Goal: Use online tool/utility

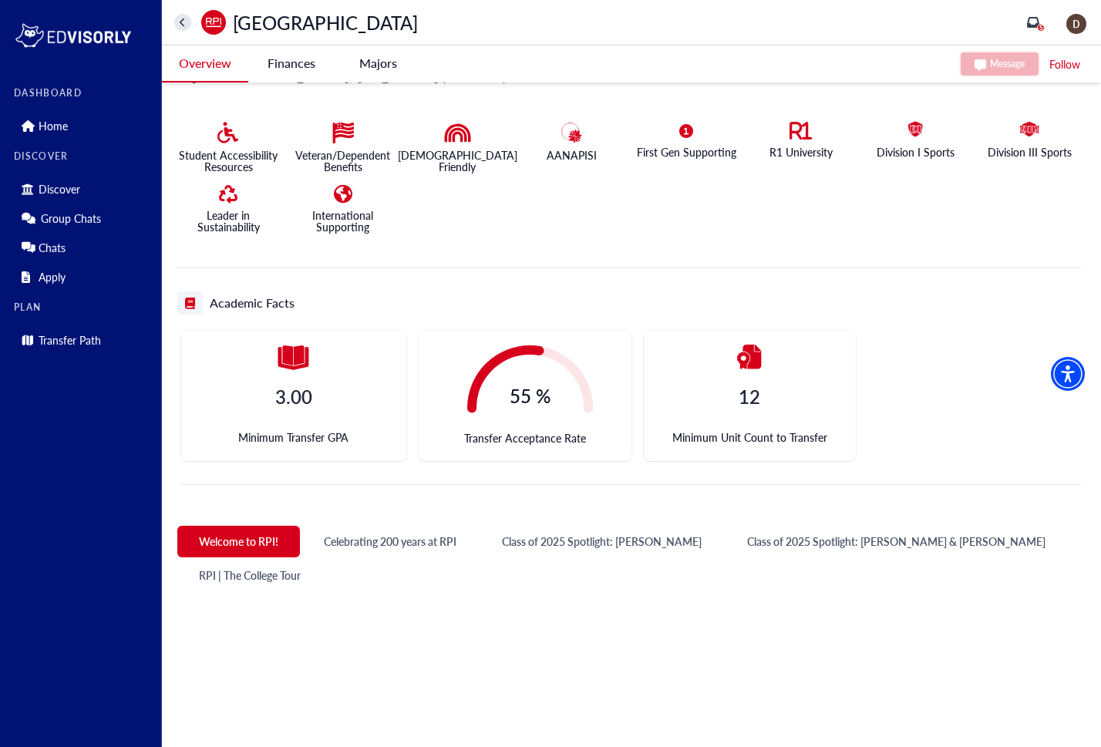
scroll to position [308, 0]
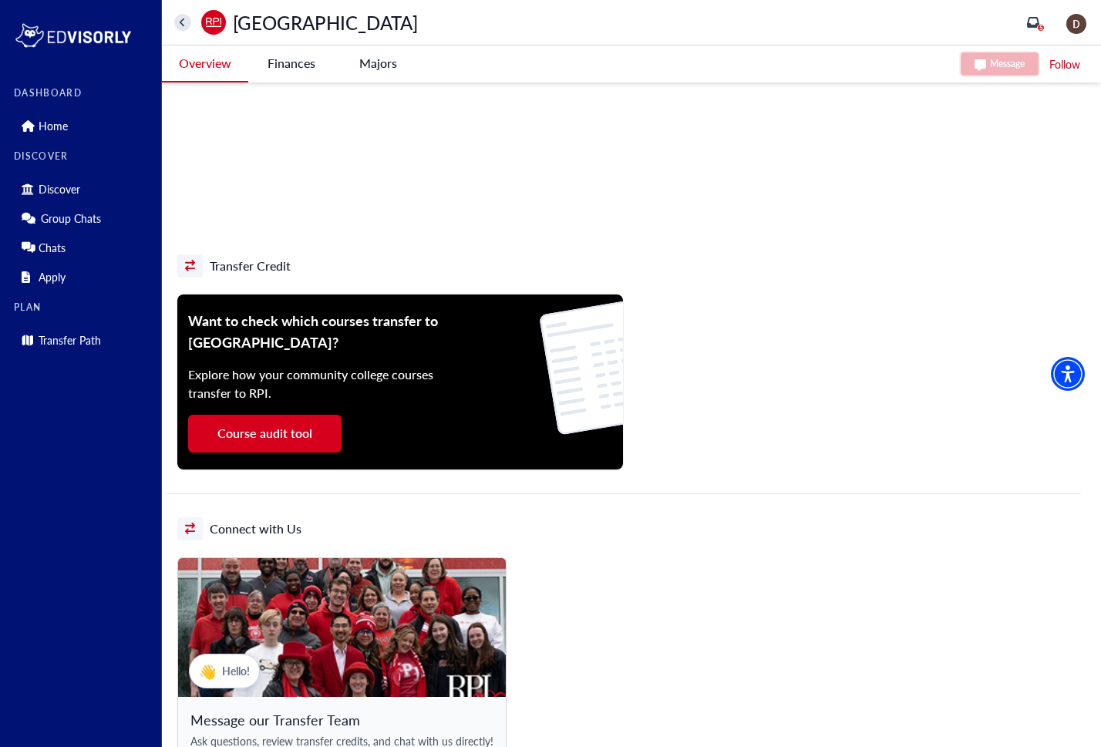
scroll to position [1080, 0]
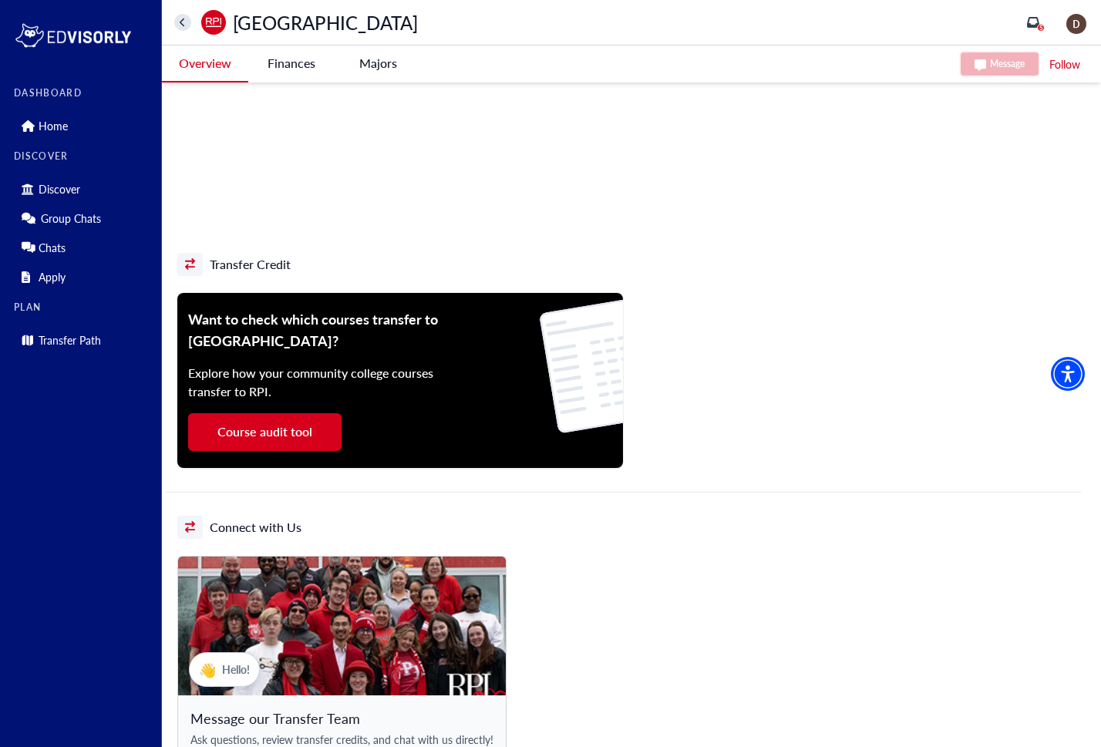
click at [295, 428] on button "Course audit tool" at bounding box center [264, 432] width 153 height 38
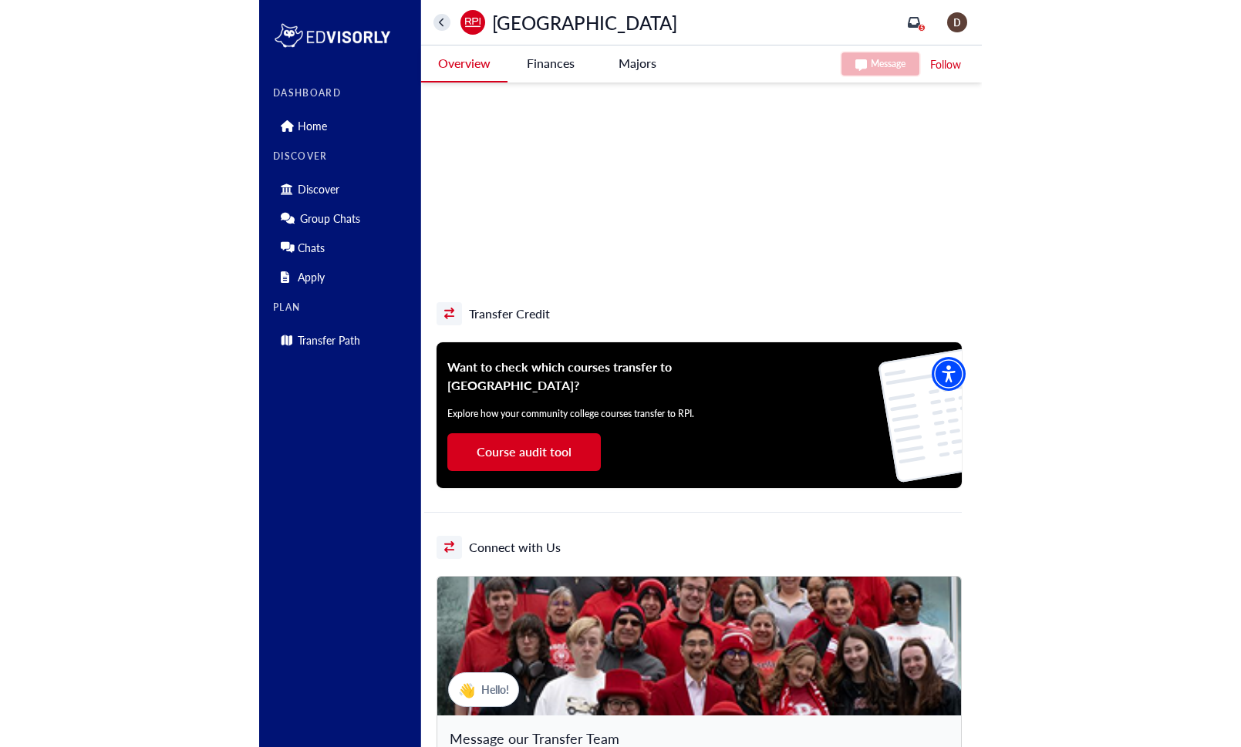
scroll to position [1018, 0]
